Goal: Information Seeking & Learning: Learn about a topic

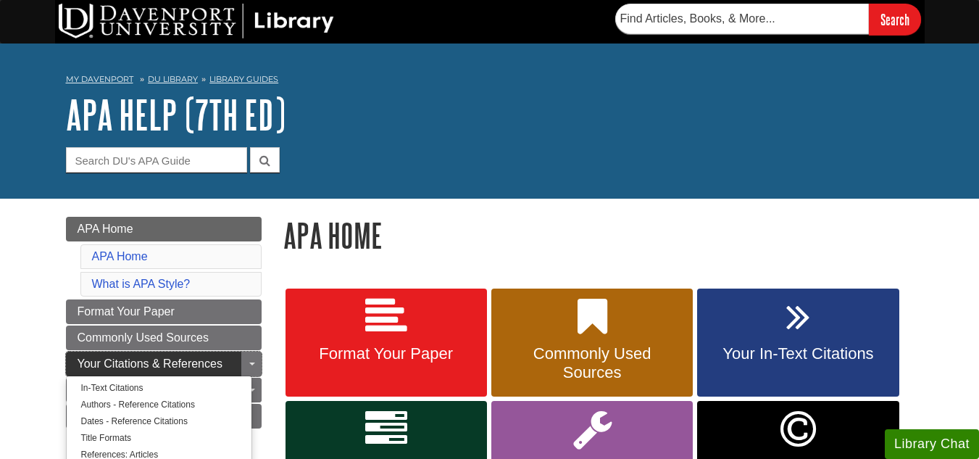
click at [151, 358] on span "Your Citations & References" at bounding box center [150, 363] width 145 height 12
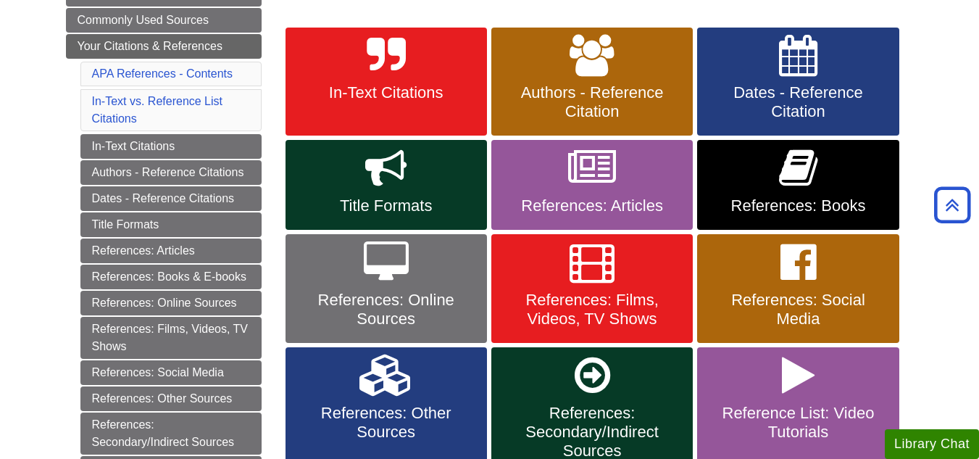
scroll to position [232, 0]
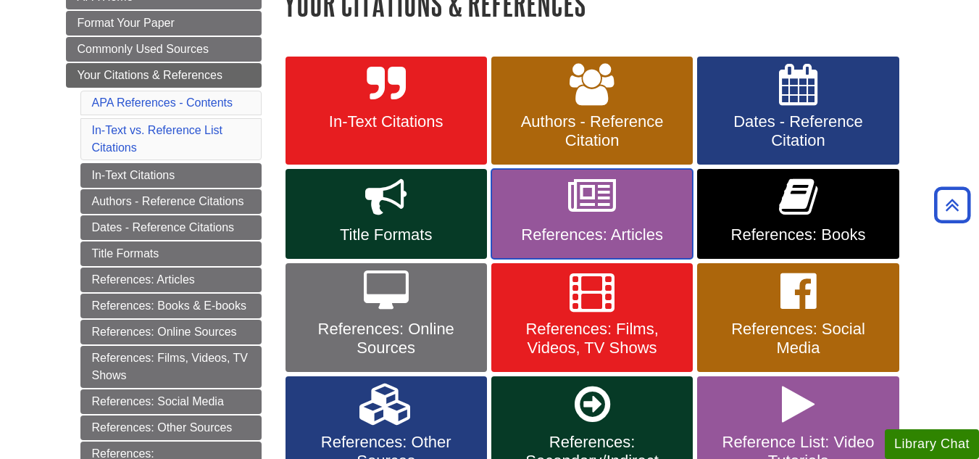
click at [601, 206] on icon at bounding box center [592, 197] width 48 height 42
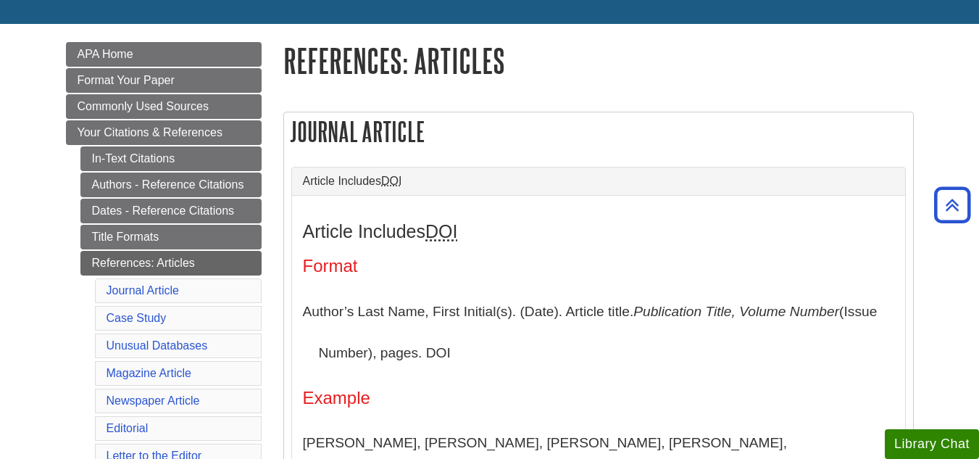
scroll to position [174, 0]
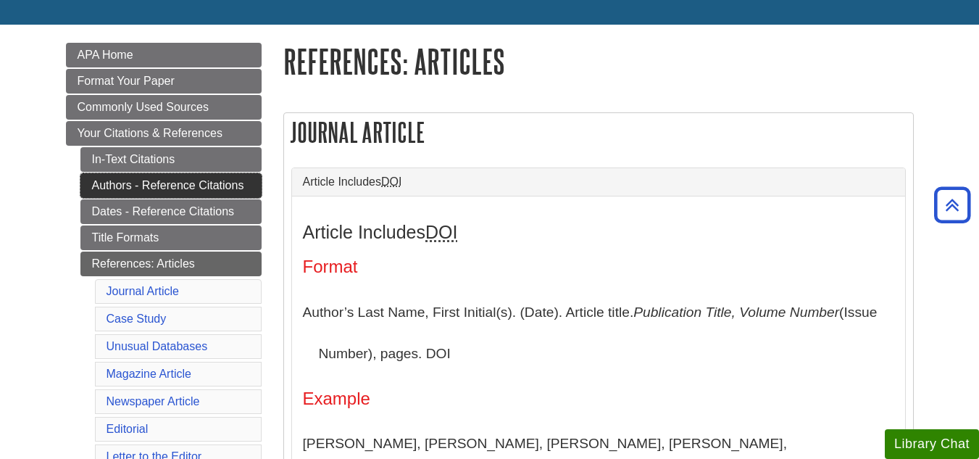
click at [194, 186] on link "Authors - Reference Citations" at bounding box center [170, 185] width 181 height 25
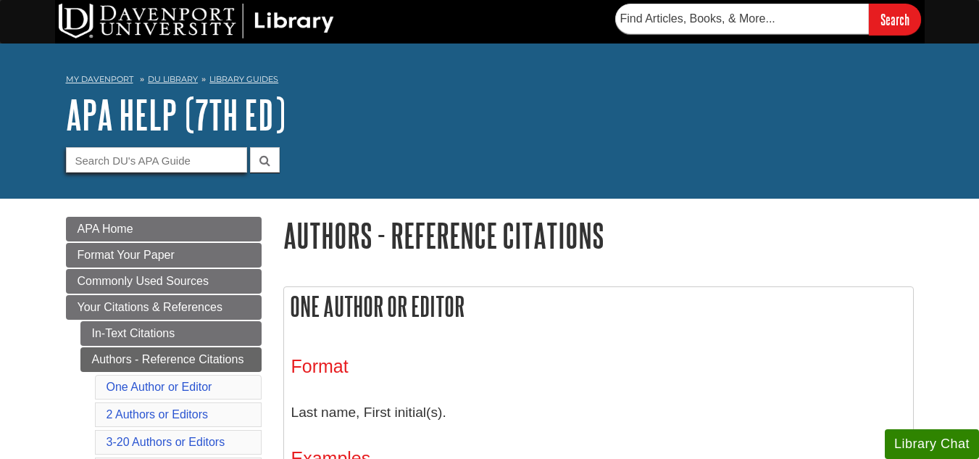
click at [196, 154] on input "Guide Search Terms" at bounding box center [156, 159] width 181 height 25
type input "published papers"
click at [250, 147] on button "submit" at bounding box center [265, 159] width 30 height 25
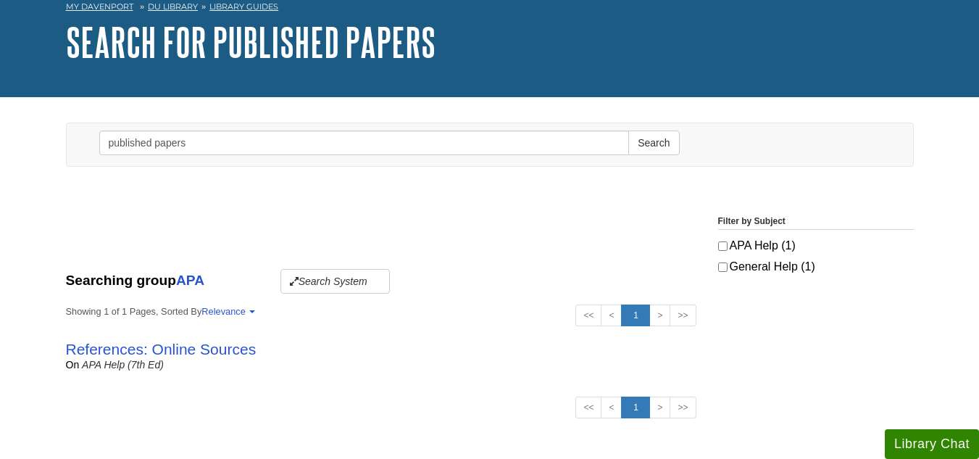
scroll to position [145, 0]
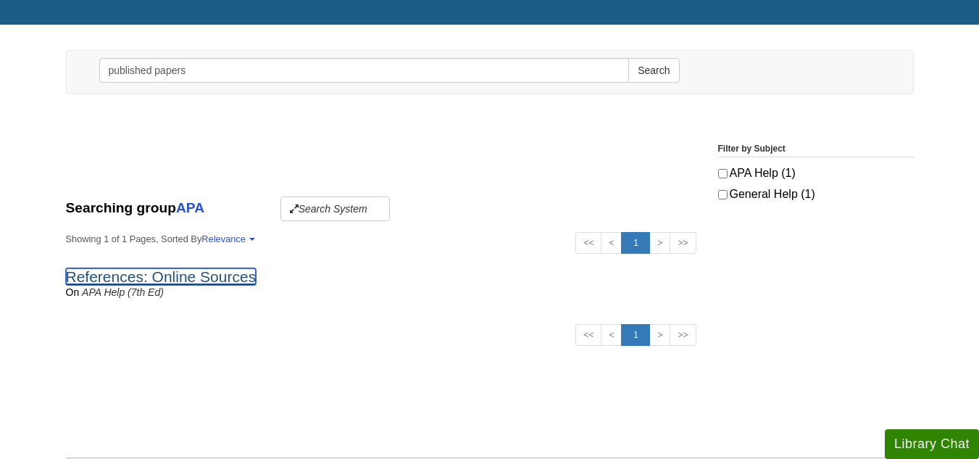
click at [178, 279] on link "References: Online Sources" at bounding box center [161, 276] width 191 height 17
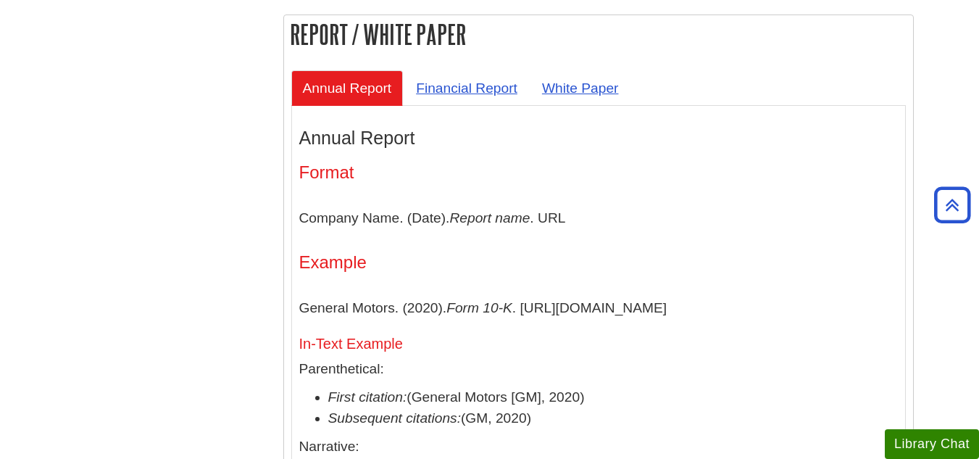
scroll to position [4565, 0]
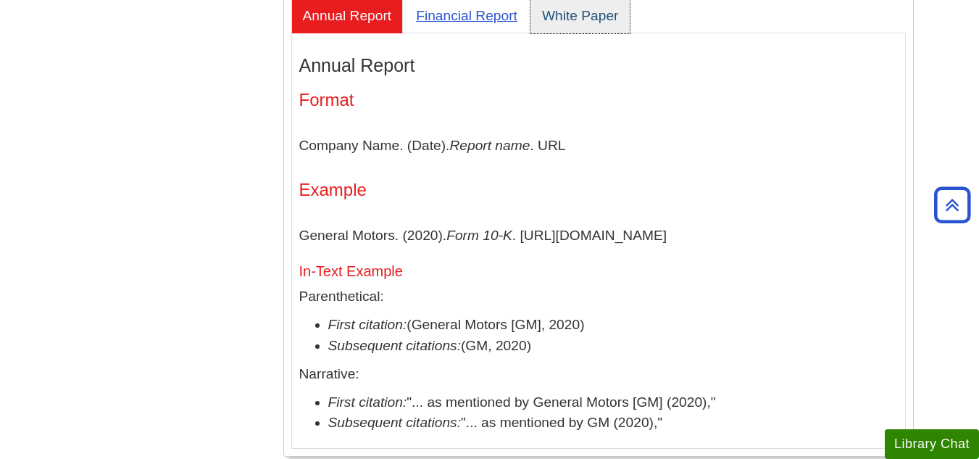
click at [585, 33] on link "White Paper" at bounding box center [580, 16] width 100 height 36
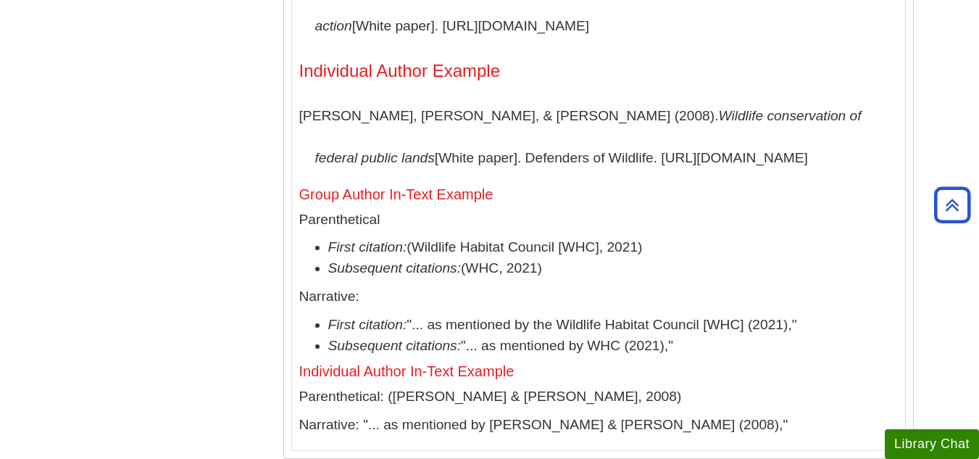
scroll to position [4855, 0]
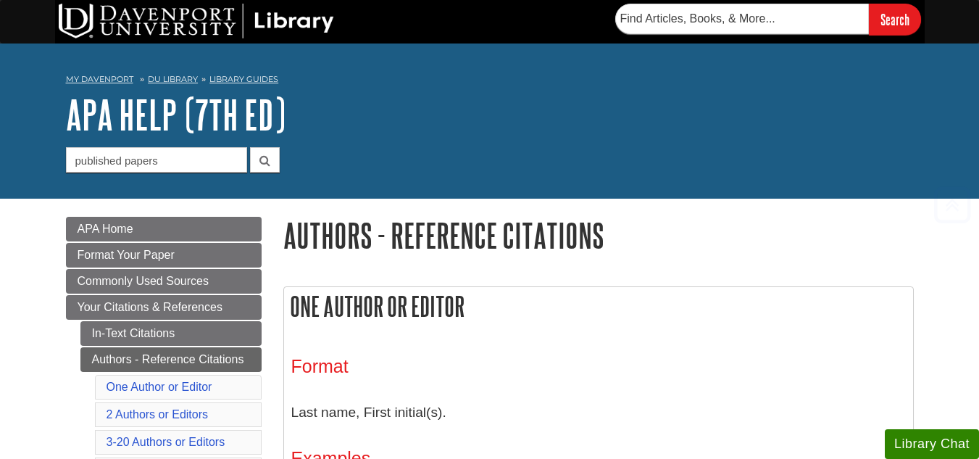
scroll to position [217, 0]
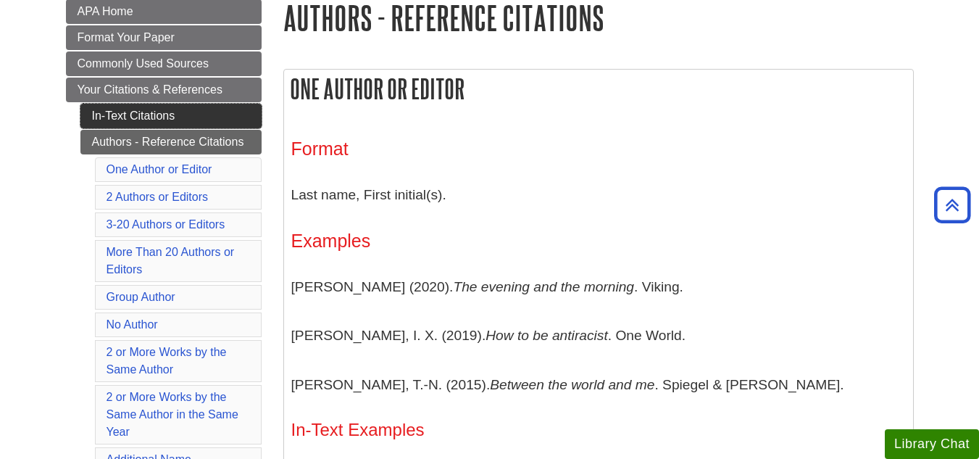
click at [166, 111] on link "In-Text Citations" at bounding box center [170, 116] width 181 height 25
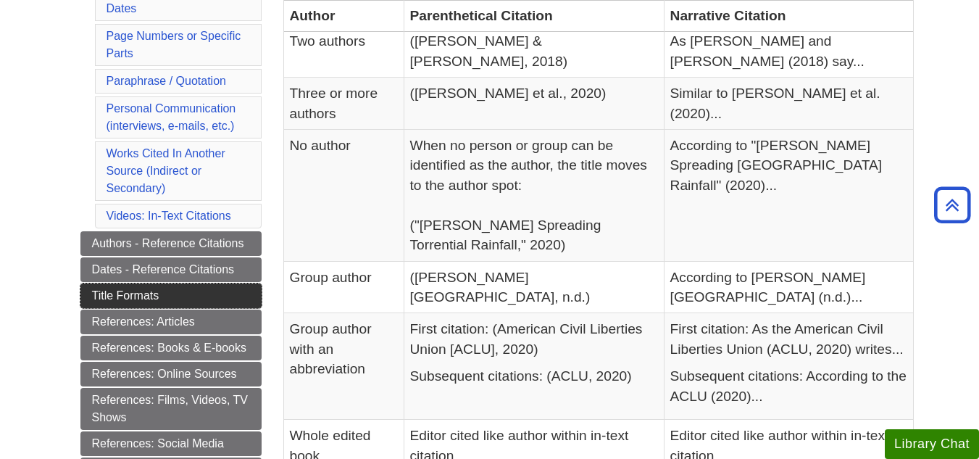
scroll to position [507, 0]
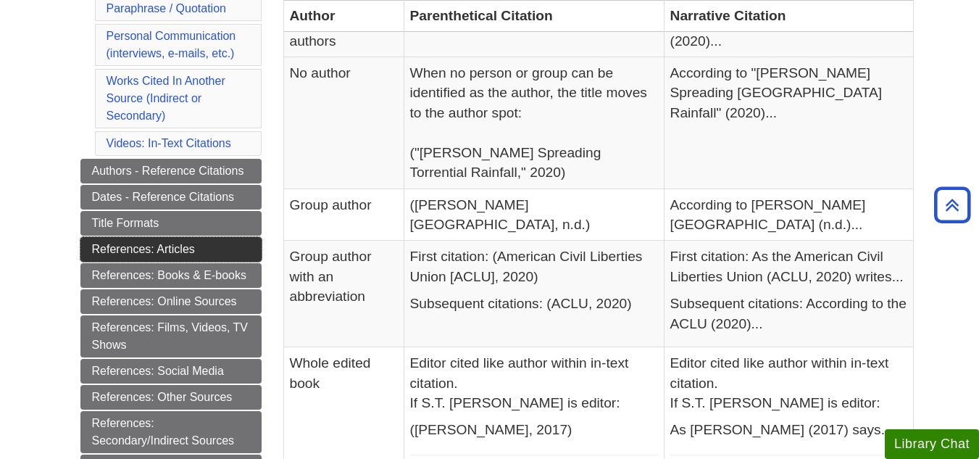
click at [180, 257] on link "References: Articles" at bounding box center [170, 249] width 181 height 25
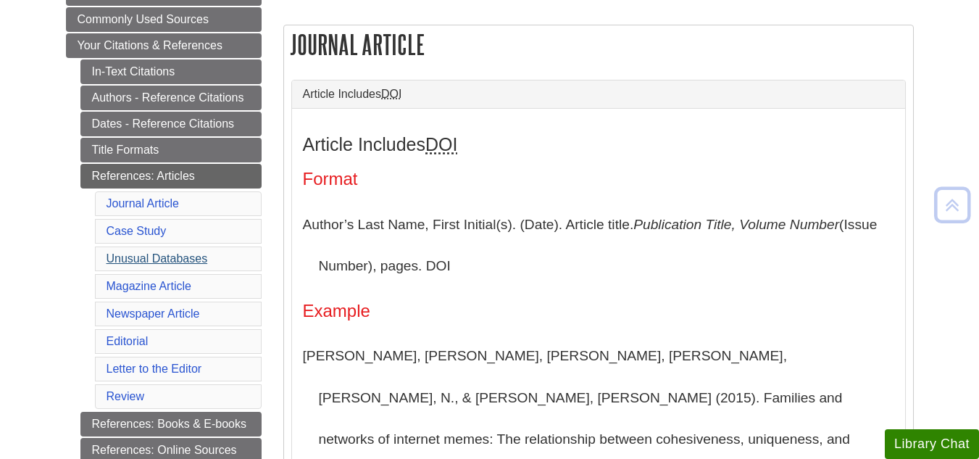
scroll to position [290, 0]
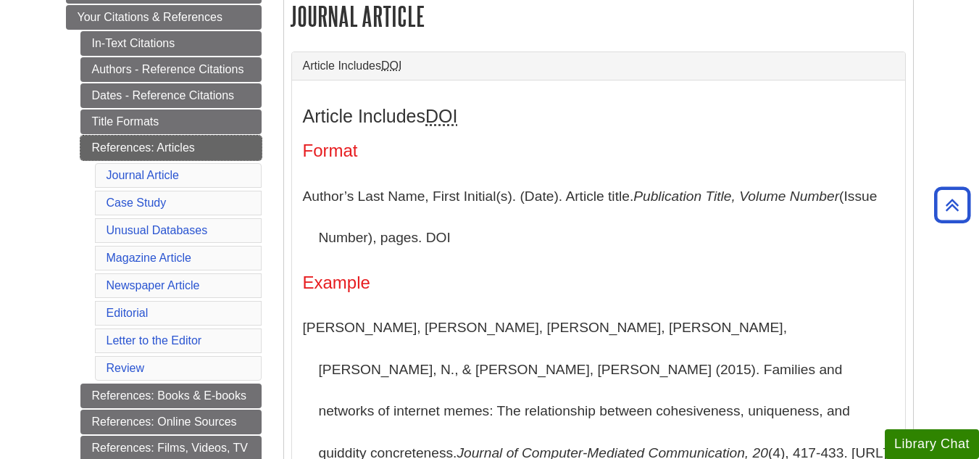
click at [181, 147] on link "References: Articles" at bounding box center [170, 148] width 181 height 25
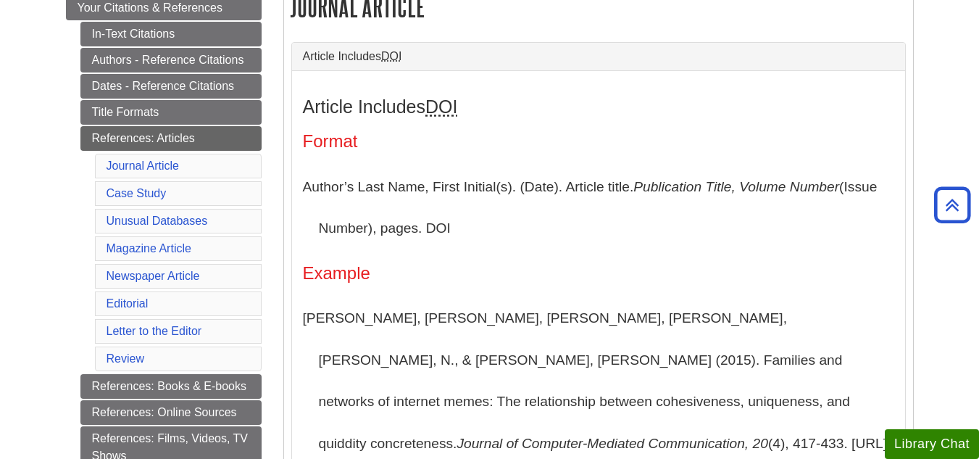
scroll to position [362, 0]
